Goal: Transaction & Acquisition: Book appointment/travel/reservation

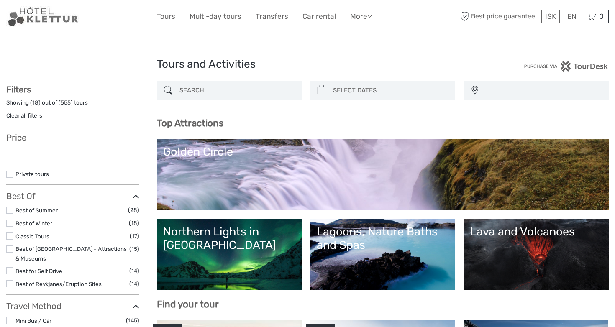
select select
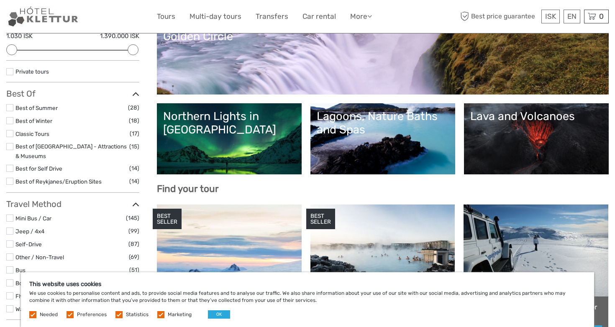
scroll to position [116, 0]
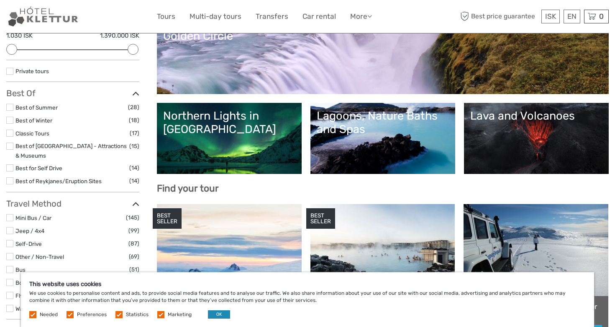
click at [214, 315] on button "OK" at bounding box center [219, 314] width 22 height 8
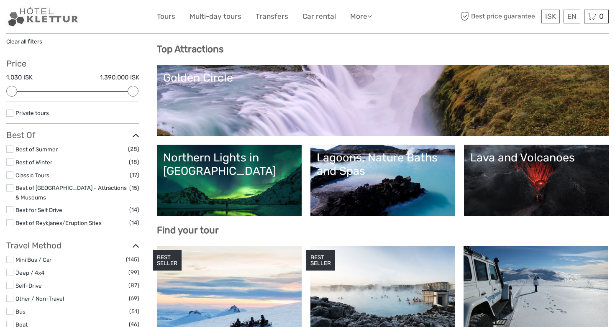
scroll to position [73, 0]
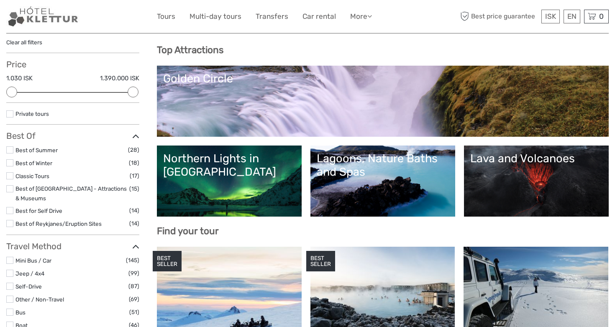
click at [319, 119] on link "Golden Circle" at bounding box center [382, 101] width 439 height 59
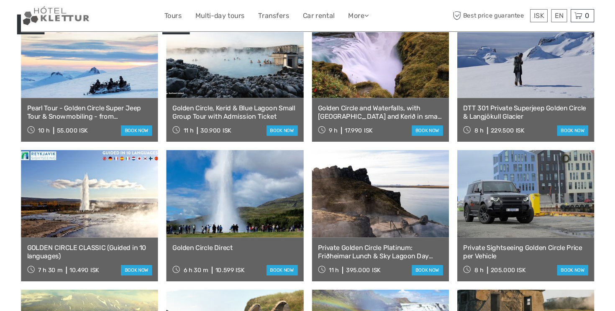
scroll to position [468, 0]
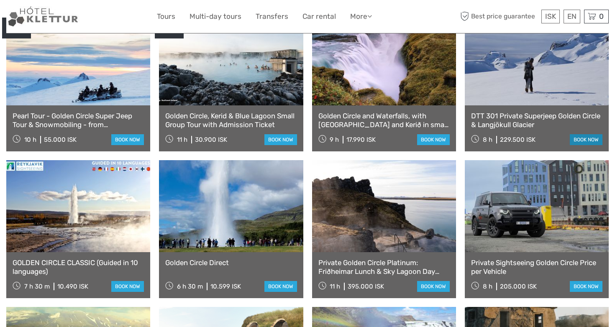
click at [572, 134] on link "book now" at bounding box center [586, 139] width 33 height 11
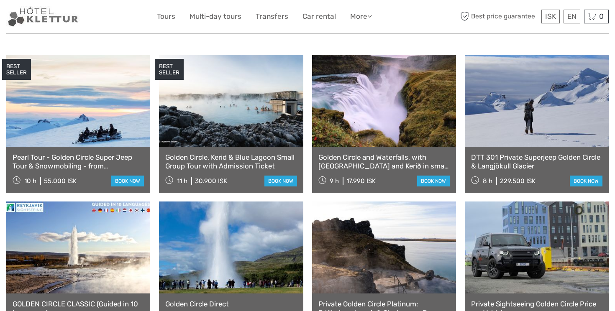
scroll to position [427, 0]
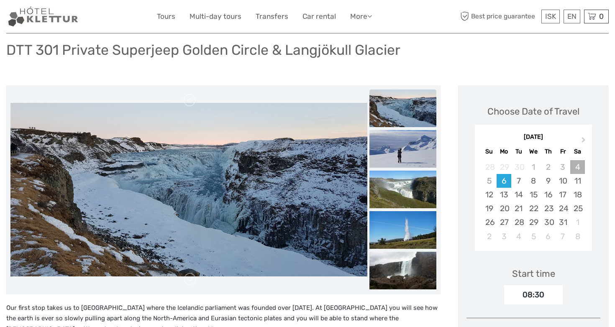
scroll to position [65, 0]
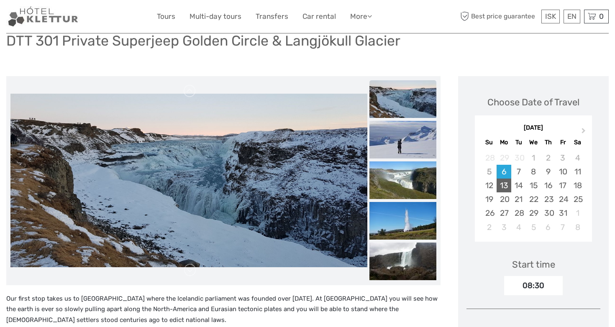
click at [504, 188] on div "13" at bounding box center [503, 186] width 15 height 14
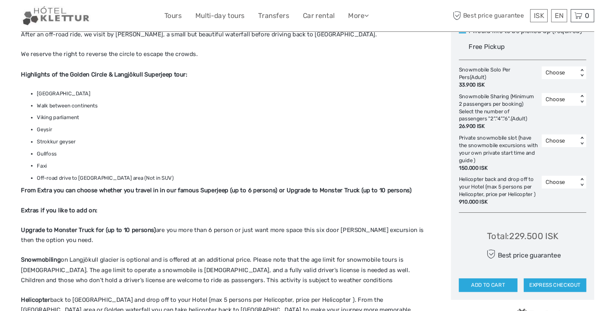
scroll to position [468, 0]
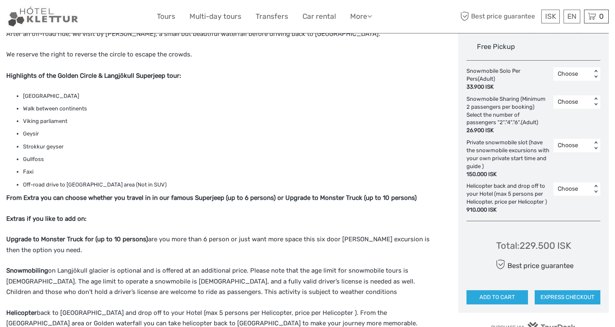
drag, startPoint x: 522, startPoint y: 240, endPoint x: 571, endPoint y: 238, distance: 48.9
click at [571, 239] on div "Total : 229.500 ISK" at bounding box center [533, 245] width 75 height 13
copy div "229.500 ISK"
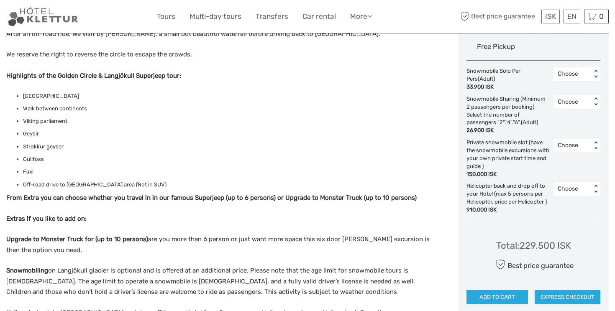
click at [388, 140] on ul "Thingvellir National Park Walk between continents Viking parliament Geysir Stro…" at bounding box center [223, 141] width 434 height 98
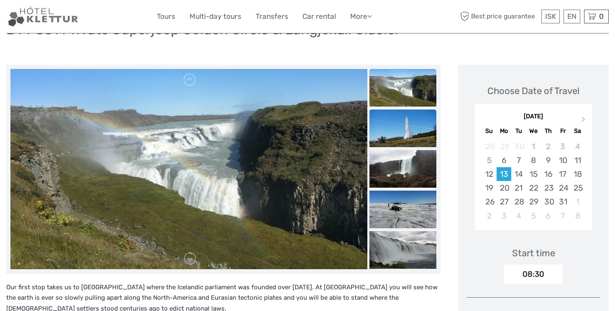
scroll to position [71, 0]
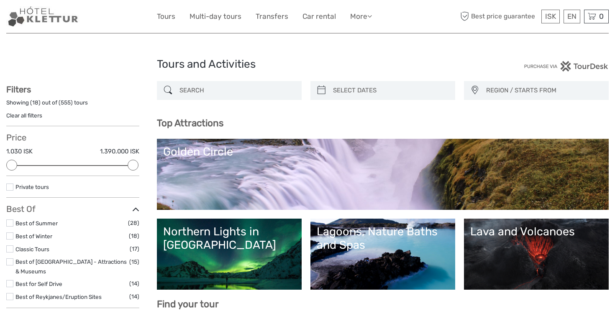
select select
